Goal: Information Seeking & Learning: Learn about a topic

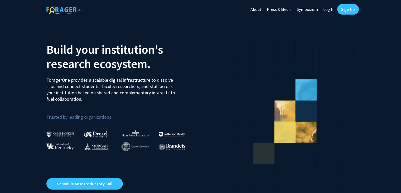
click at [329, 9] on link "Log In" at bounding box center [329, 9] width 17 height 18
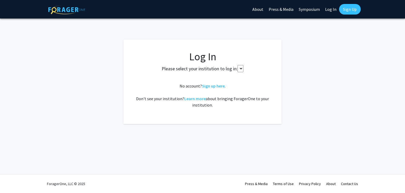
select select
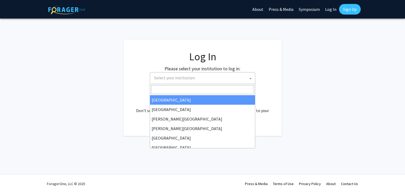
click at [214, 79] on span "Select your institution" at bounding box center [203, 77] width 103 height 11
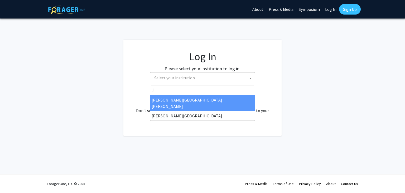
type input "j"
select select "1"
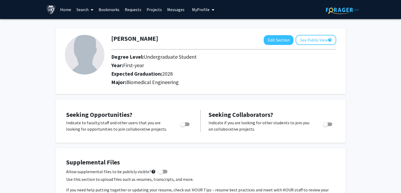
click at [68, 11] on link "Home" at bounding box center [65, 9] width 16 height 18
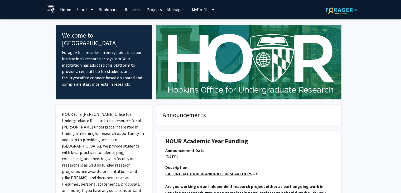
click at [80, 14] on link "Search" at bounding box center [85, 9] width 22 height 18
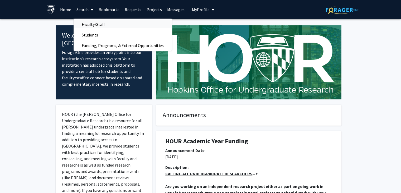
click at [97, 23] on span "Faculty/Staff" at bounding box center [93, 24] width 39 height 11
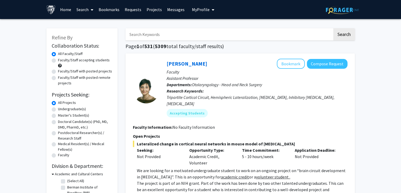
click at [97, 73] on label "Faculty/Staff with posted projects" at bounding box center [85, 71] width 54 height 6
click at [61, 72] on input "Faculty/Staff with posted projects" at bounding box center [59, 69] width 3 height 3
radio input "true"
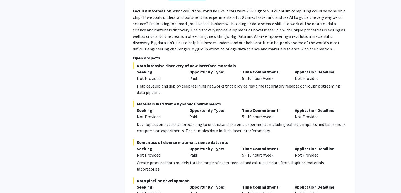
scroll to position [2544, 0]
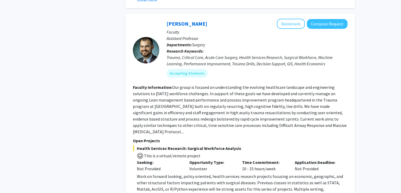
scroll to position [1920, 0]
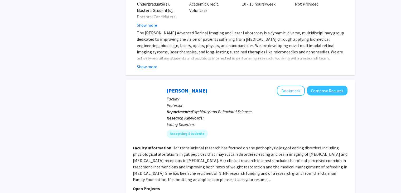
scroll to position [1882, 0]
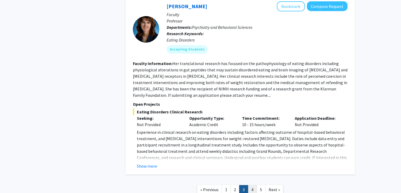
click at [251, 185] on link "4" at bounding box center [252, 189] width 9 height 9
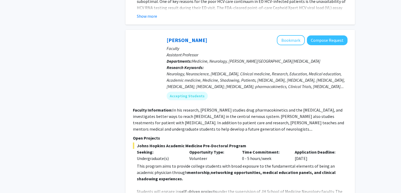
scroll to position [1929, 0]
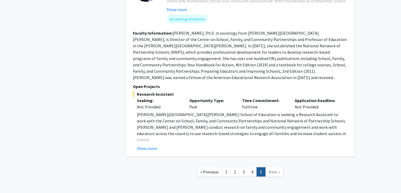
scroll to position [1034, 0]
